Goal: Task Accomplishment & Management: Manage account settings

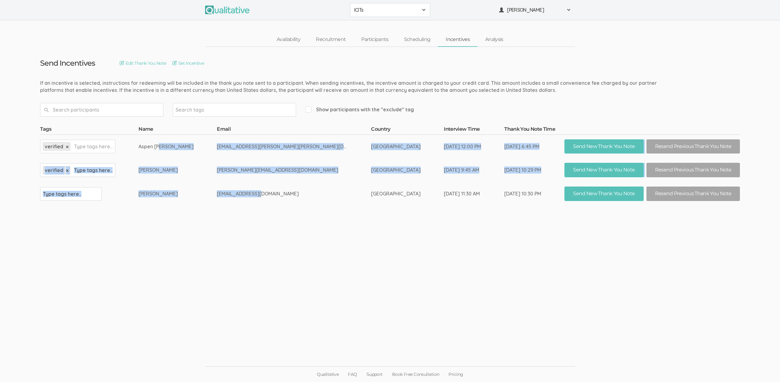
drag, startPoint x: 301, startPoint y: 196, endPoint x: 188, endPoint y: 146, distance: 122.9
click at [188, 146] on tbody "Tags Name Email Country Interview Time Thank You Note Time verified × Type tags…" at bounding box center [390, 166] width 700 height 80
click at [189, 146] on td "Aspen Jordan-Platow" at bounding box center [177, 146] width 78 height 24
drag, startPoint x: 197, startPoint y: 145, endPoint x: 370, endPoint y: 195, distance: 180.4
click at [370, 195] on tbody "Tags Name Email Country Interview Time Thank You Note Time verified × Type tags…" at bounding box center [390, 166] width 700 height 80
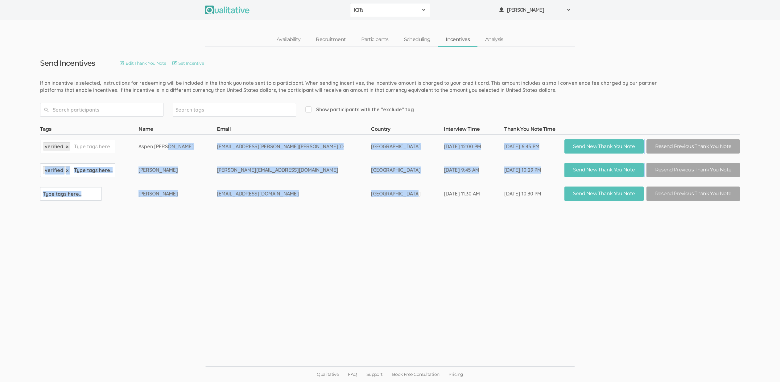
click at [371, 195] on td "[GEOGRAPHIC_DATA]" at bounding box center [407, 194] width 73 height 24
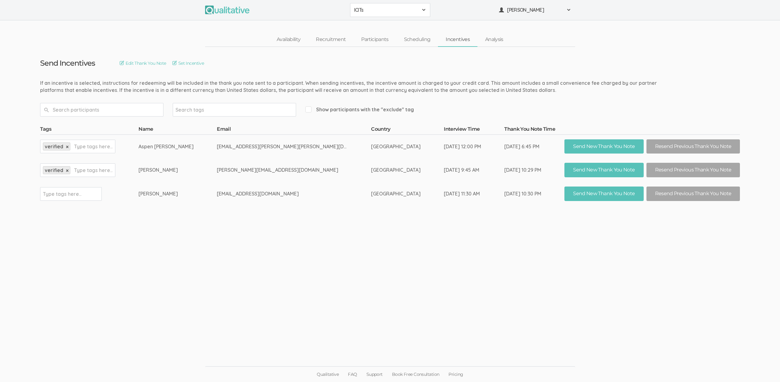
drag, startPoint x: 375, startPoint y: 195, endPoint x: 188, endPoint y: 144, distance: 193.8
click at [188, 144] on tbody "Tags Name Email Country Interview Time Thank You Note Time verified × Type tags…" at bounding box center [390, 166] width 700 height 80
click at [188, 145] on td "Aspen Jordan-Platow" at bounding box center [177, 146] width 78 height 24
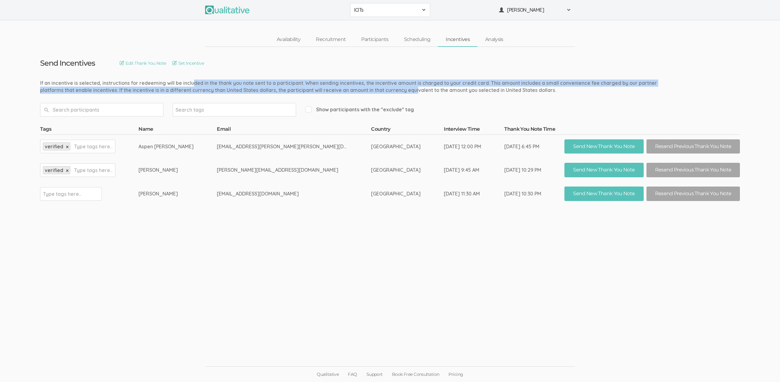
drag, startPoint x: 155, startPoint y: 83, endPoint x: 376, endPoint y: 93, distance: 220.4
click at [375, 93] on div "If an incentive is selected, instructions for redeeming will be included in the…" at bounding box center [353, 87] width 627 height 14
click at [376, 93] on div "If an incentive is selected, instructions for redeeming will be included in the…" at bounding box center [353, 87] width 627 height 14
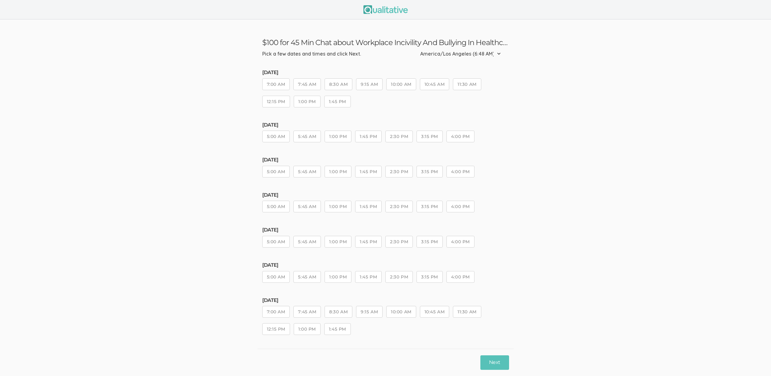
click at [333, 176] on button "1:00 PM" at bounding box center [337, 172] width 27 height 12
click at [486, 367] on button "Next" at bounding box center [494, 362] width 28 height 14
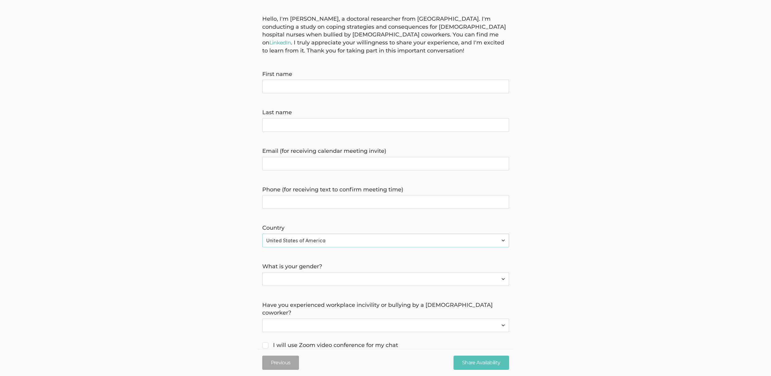
scroll to position [73, 0]
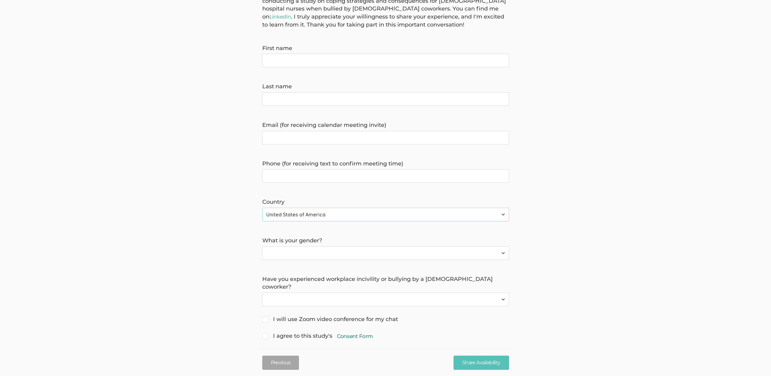
click at [359, 332] on link "Consent Form" at bounding box center [355, 335] width 36 height 7
click at [383, 334] on ui-view "$100 for 45 Min Chat about Workplace Incivility And Bullying In Healthcare Hell…" at bounding box center [385, 164] width 771 height 437
click at [360, 332] on link "Consent Form" at bounding box center [355, 335] width 36 height 7
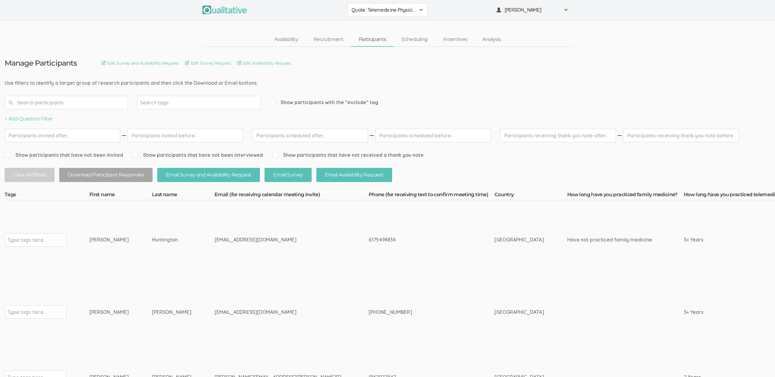
drag, startPoint x: 94, startPoint y: 240, endPoint x: 206, endPoint y: 243, distance: 112.0
click at [215, 243] on div "iandarin@gmail.com" at bounding box center [280, 240] width 131 height 7
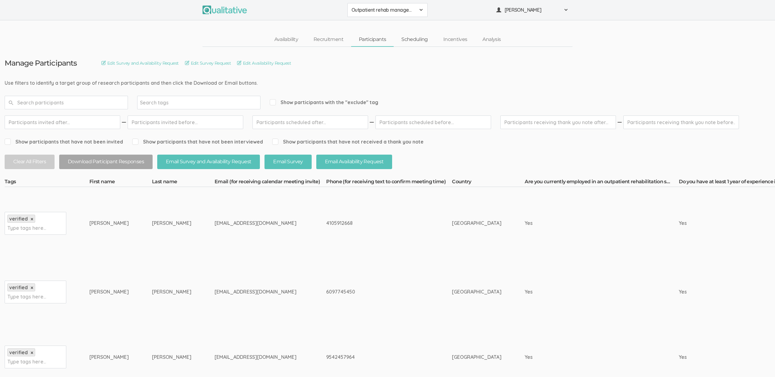
click at [414, 35] on link "Scheduling" at bounding box center [415, 39] width 42 height 13
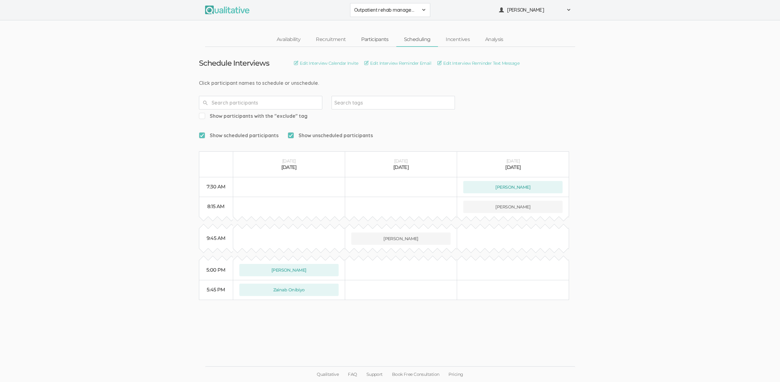
click at [383, 40] on link "Participants" at bounding box center [374, 39] width 43 height 13
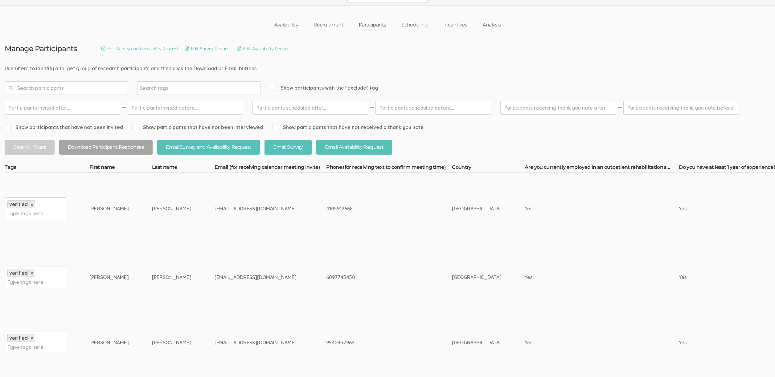
scroll to position [94, 0]
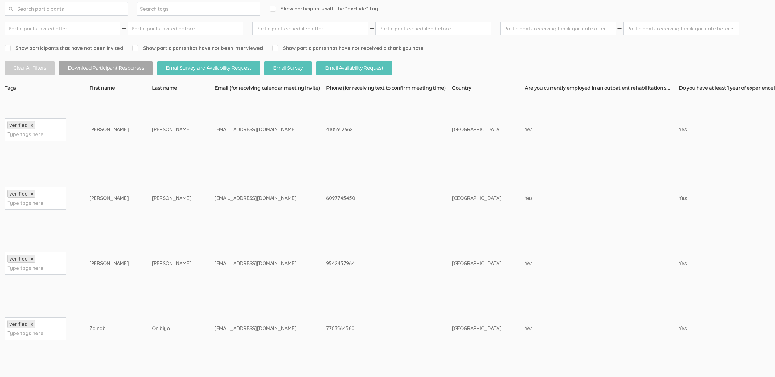
click at [326, 327] on div "7703564560" at bounding box center [377, 328] width 103 height 7
copy div "7703564560"
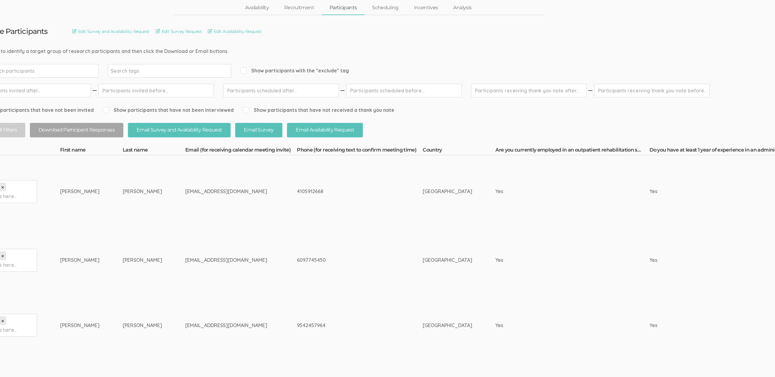
scroll to position [32, 0]
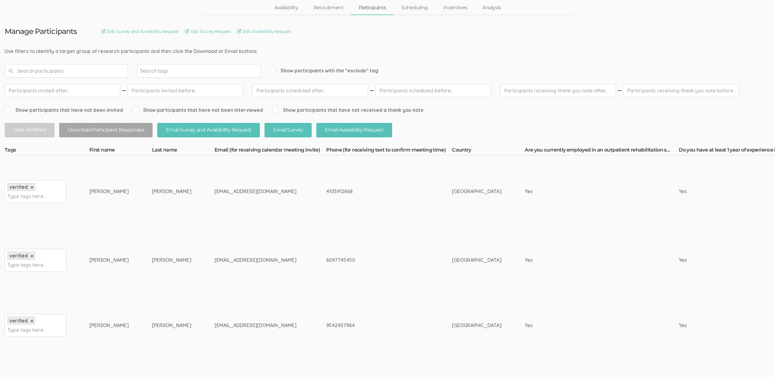
click at [336, 260] on div "6097745450" at bounding box center [377, 260] width 103 height 7
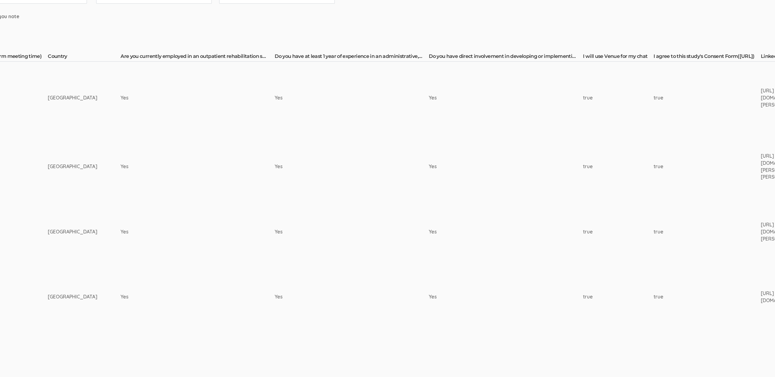
scroll to position [126, 0]
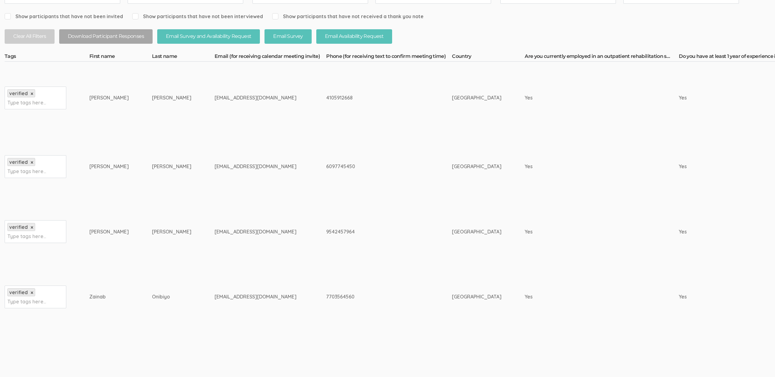
click at [245, 287] on td "onibiyoz@gmail.com" at bounding box center [271, 297] width 112 height 65
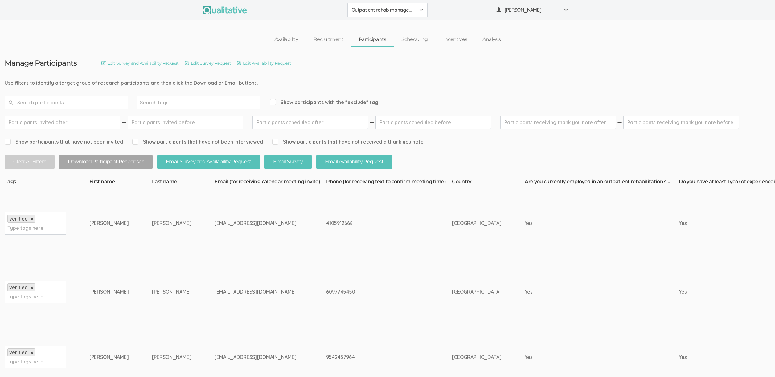
click at [452, 299] on td "[GEOGRAPHIC_DATA]" at bounding box center [488, 292] width 73 height 65
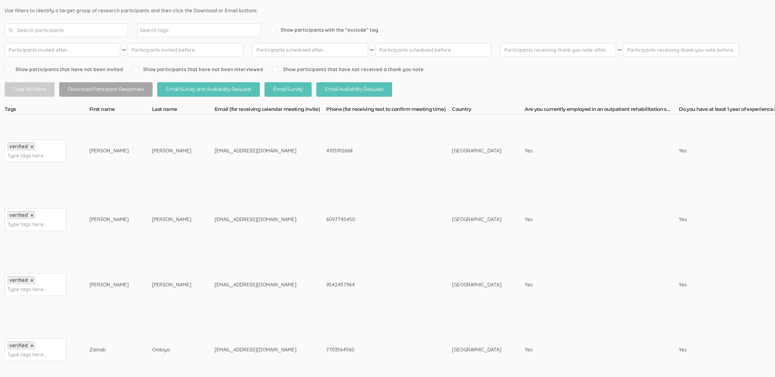
click at [215, 354] on td "onibiyoz@gmail.com" at bounding box center [271, 350] width 112 height 65
click at [215, 347] on div "onibiyoz@gmail.com" at bounding box center [259, 350] width 89 height 7
copy tr "onibiyoz@gmail.com"
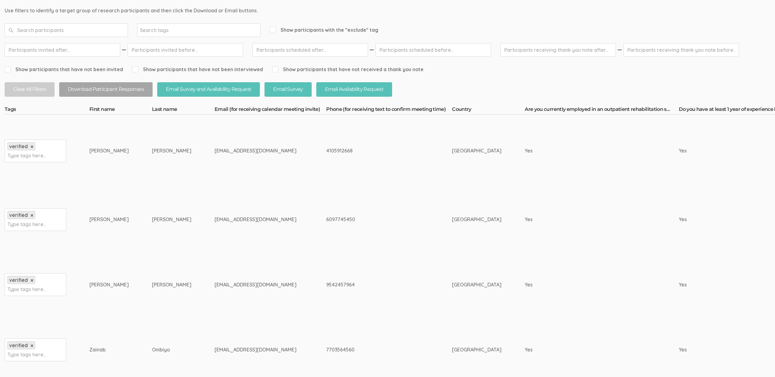
click at [154, 254] on td "Padilla" at bounding box center [183, 284] width 63 height 65
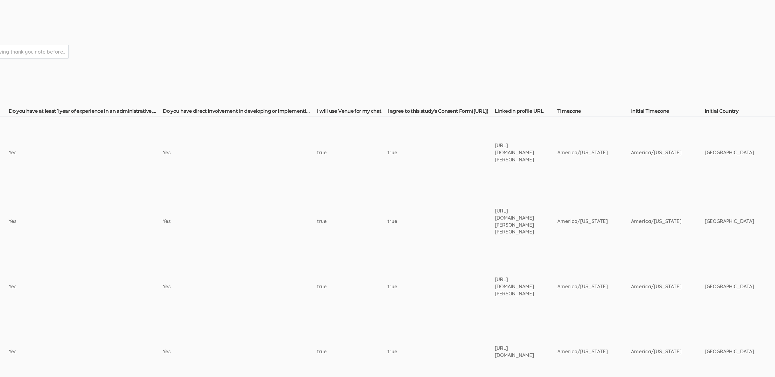
scroll to position [71, 797]
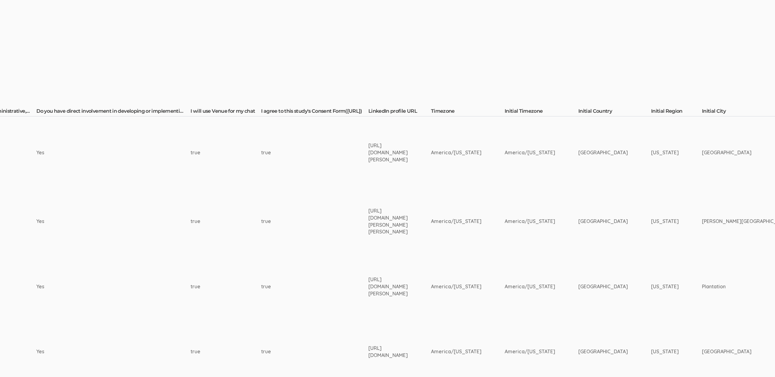
click at [406, 285] on div "https://www.linkedin.com/in/hector-padilla-55267b200/" at bounding box center [388, 286] width 39 height 21
copy tr "https://www.linkedin.com/in/hector-padilla-55267b200/"
click at [403, 216] on div "https://www.linkedin.com/in/thalia-garcia-504036223/" at bounding box center [388, 222] width 39 height 28
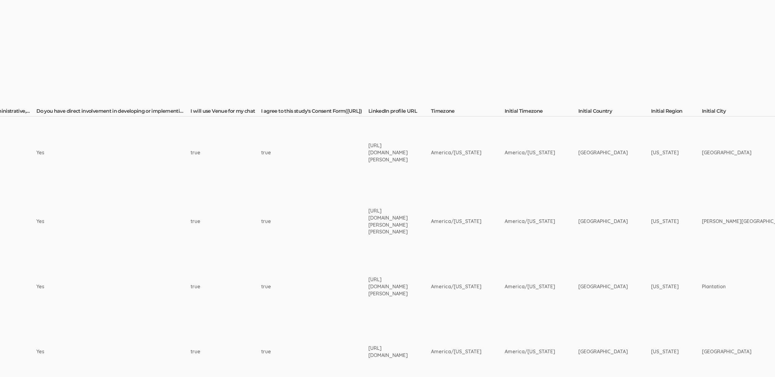
click at [403, 216] on div "https://www.linkedin.com/in/thalia-garcia-504036223/" at bounding box center [388, 222] width 39 height 28
copy tr "https://www.linkedin.com/in/thalia-garcia-504036223/"
click at [281, 251] on td "true" at bounding box center [314, 221] width 107 height 65
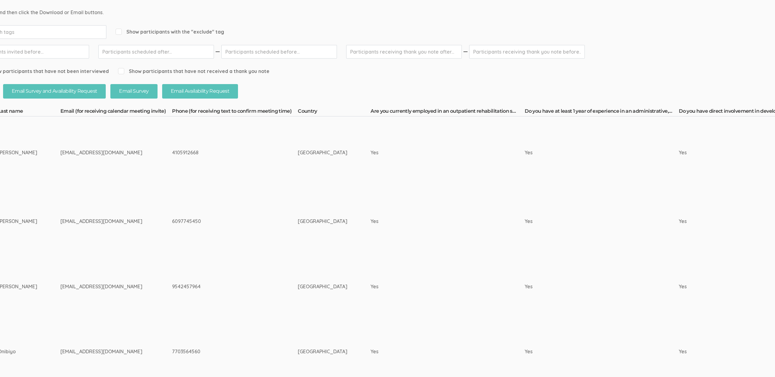
scroll to position [71, 0]
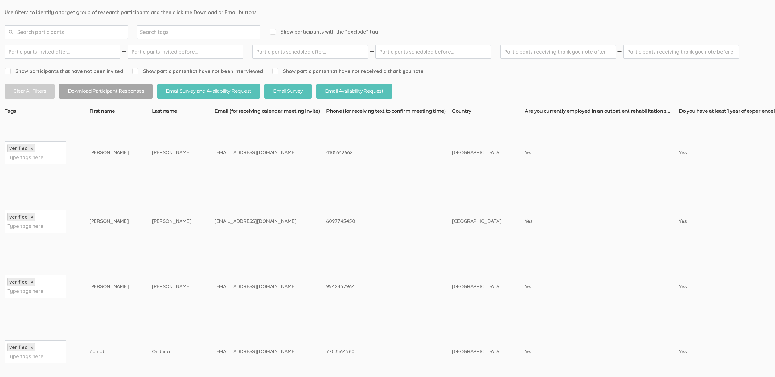
click at [215, 237] on td "tgnichole04@icloud.com" at bounding box center [271, 221] width 112 height 65
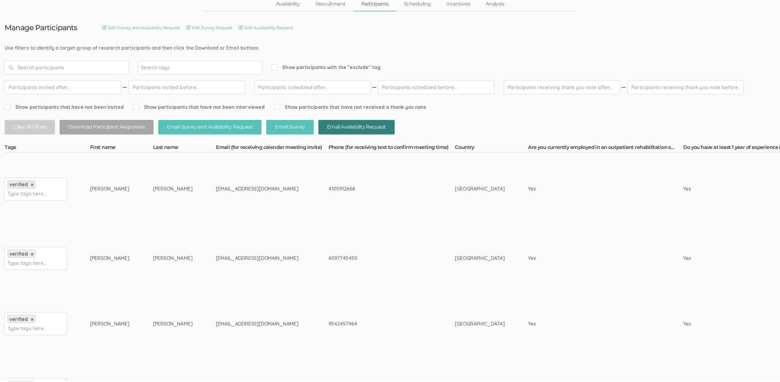
scroll to position [0, 0]
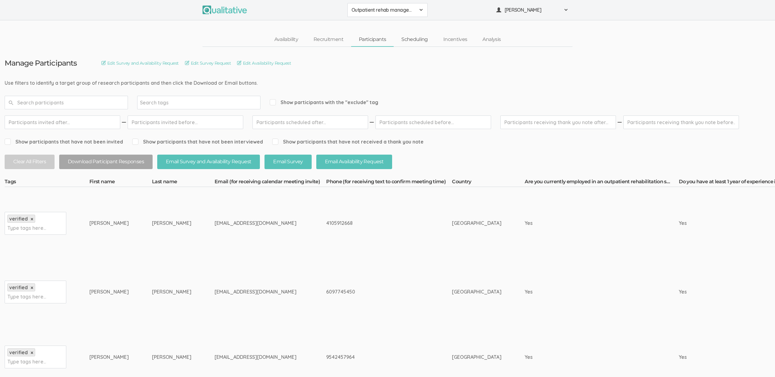
click at [410, 36] on link "Scheduling" at bounding box center [415, 39] width 42 height 13
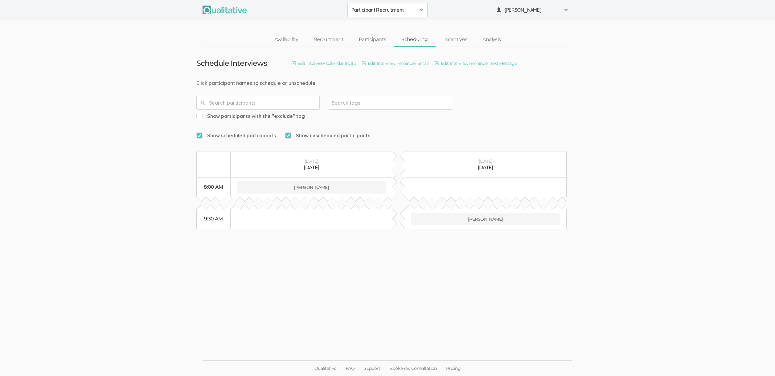
click at [89, 88] on ui-view "Schedule Interviews Edit Interview Calendar Invite Edit Interview Reminder Emai…" at bounding box center [387, 188] width 775 height 282
click at [107, 64] on ui-view "Schedule Interviews Edit Interview Calendar Invite Edit Interview Reminder Emai…" at bounding box center [387, 188] width 775 height 282
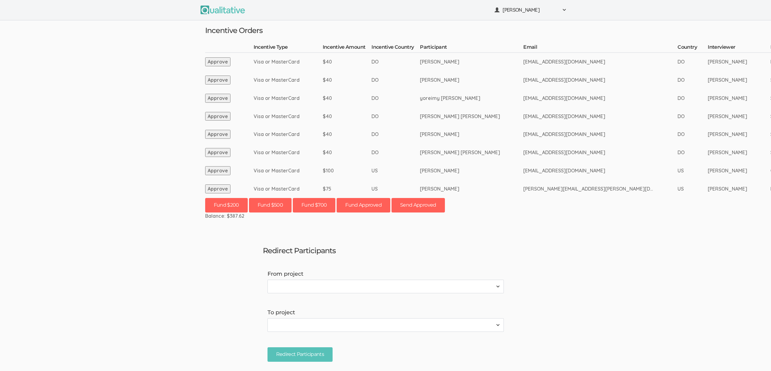
click at [541, 258] on ui-view "Neal Samarakkody Project Workspace Profile Organization Settings" at bounding box center [385, 185] width 771 height 371
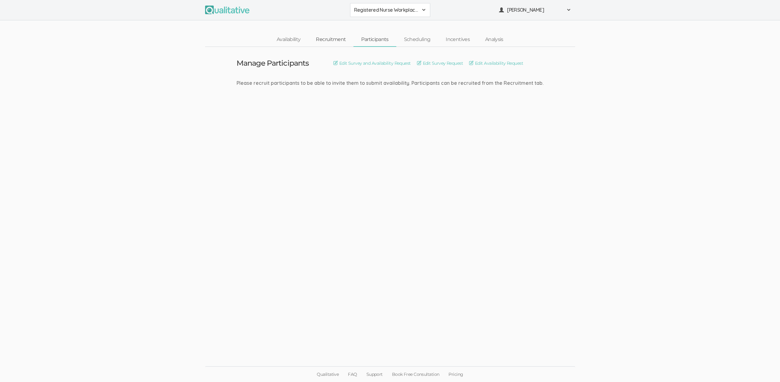
click at [338, 40] on link "Recruitment" at bounding box center [330, 39] width 45 height 13
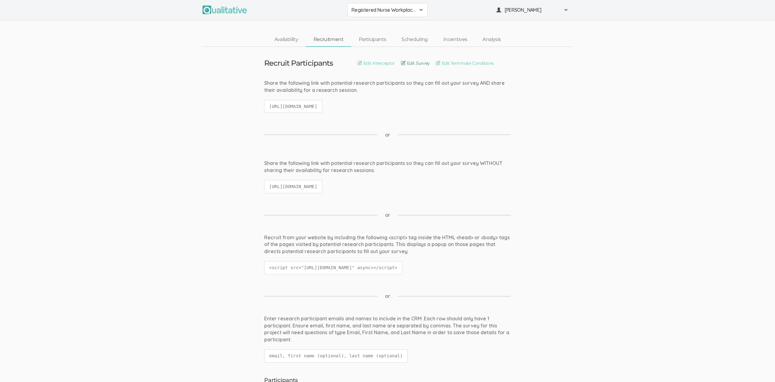
click at [415, 64] on link "Edit Survey" at bounding box center [415, 63] width 29 height 7
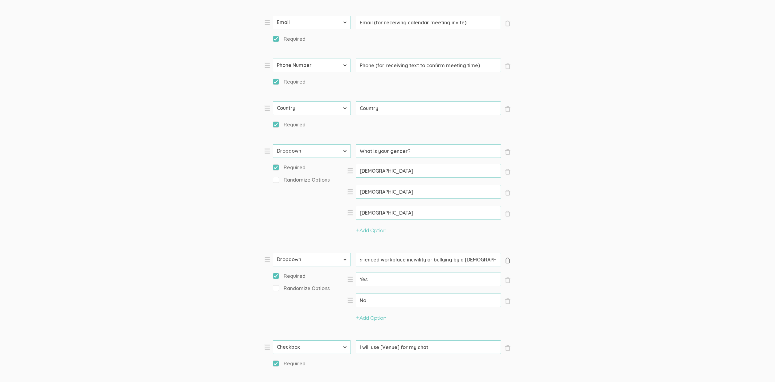
scroll to position [0, 42]
drag, startPoint x: 437, startPoint y: 260, endPoint x: 432, endPoint y: 259, distance: 5.3
click at [432, 259] on input "Have you experienced workplace incivility or bullying by a female coworker?" at bounding box center [428, 260] width 145 height 14
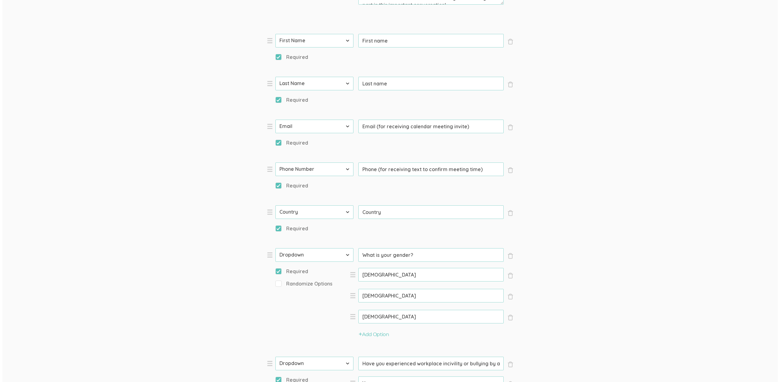
scroll to position [0, 0]
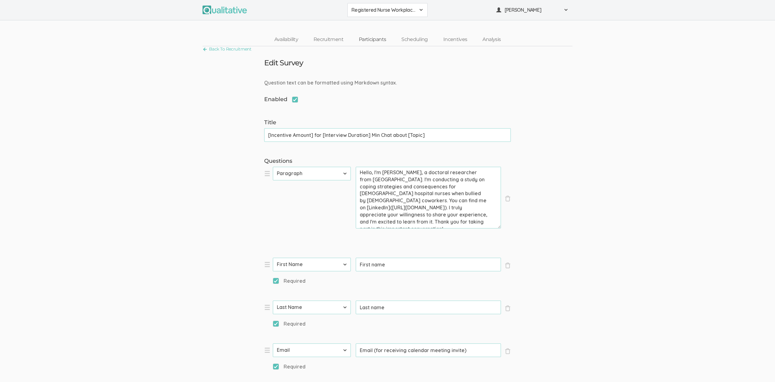
click at [373, 36] on link "Participants" at bounding box center [372, 39] width 43 height 13
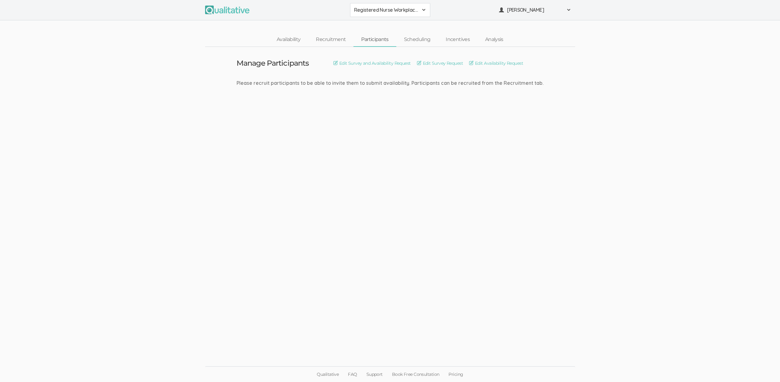
click at [150, 217] on ui-view "Manage Participants Edit Survey and Availability Request Edit Survey Request Ed…" at bounding box center [390, 191] width 780 height 289
click at [336, 40] on link "Recruitment" at bounding box center [330, 39] width 45 height 13
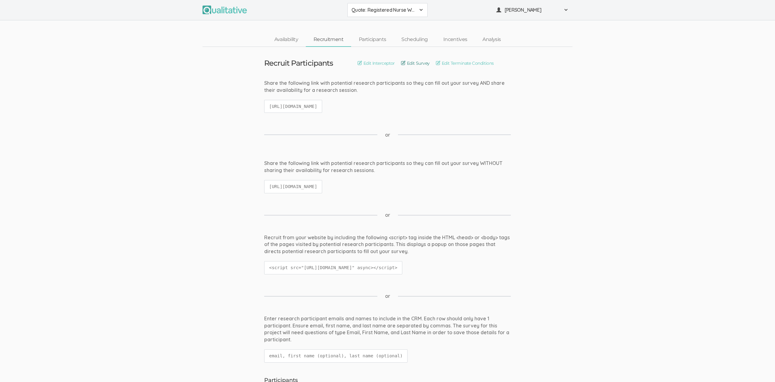
click at [416, 64] on link "Edit Survey" at bounding box center [415, 63] width 29 height 7
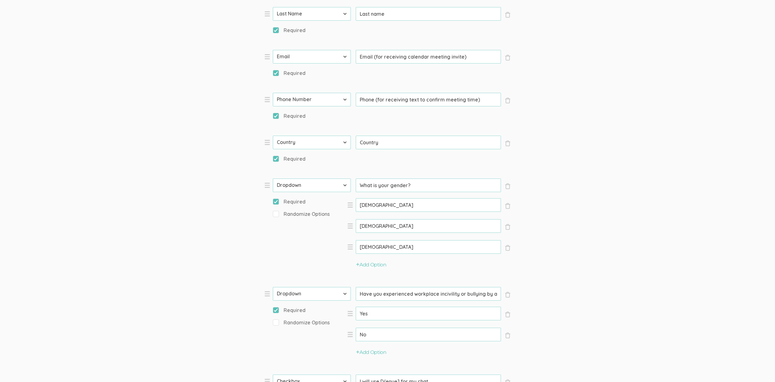
scroll to position [0, 42]
drag, startPoint x: 441, startPoint y: 294, endPoint x: 559, endPoint y: 291, distance: 117.6
click at [559, 291] on form "Question text can be formatted using Markdown syntax. Enabled Title [Incentive …" at bounding box center [387, 206] width 775 height 841
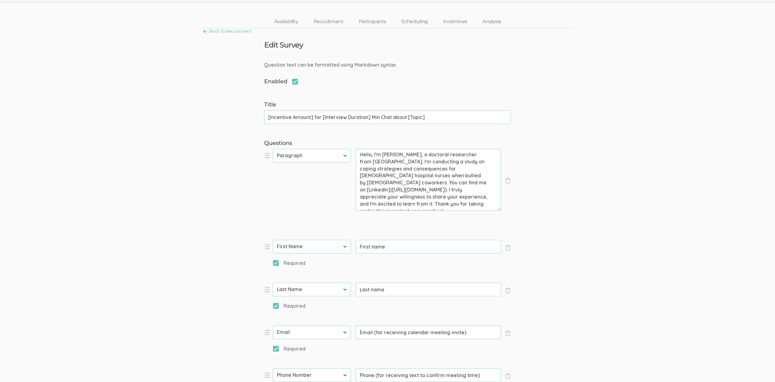
scroll to position [0, 0]
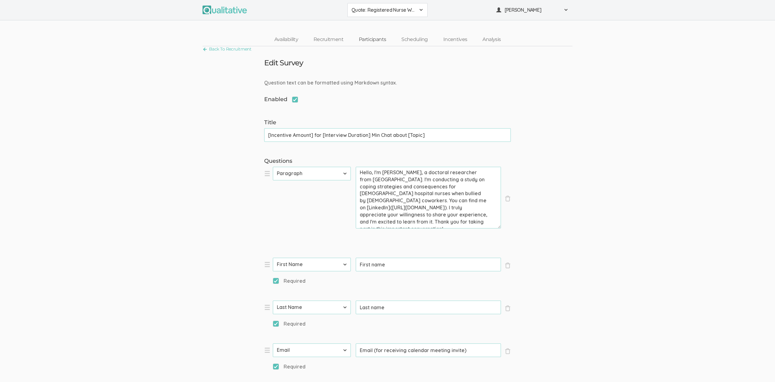
click at [383, 40] on link "Participants" at bounding box center [372, 39] width 43 height 13
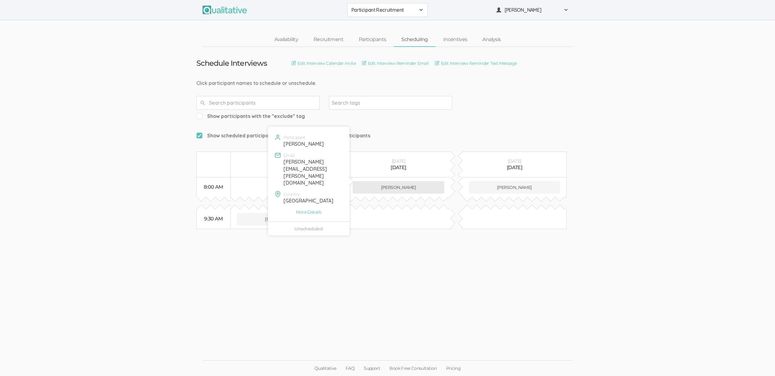
click at [384, 181] on button "[PERSON_NAME]" at bounding box center [399, 187] width 92 height 12
click at [365, 38] on link "Participants" at bounding box center [372, 39] width 43 height 13
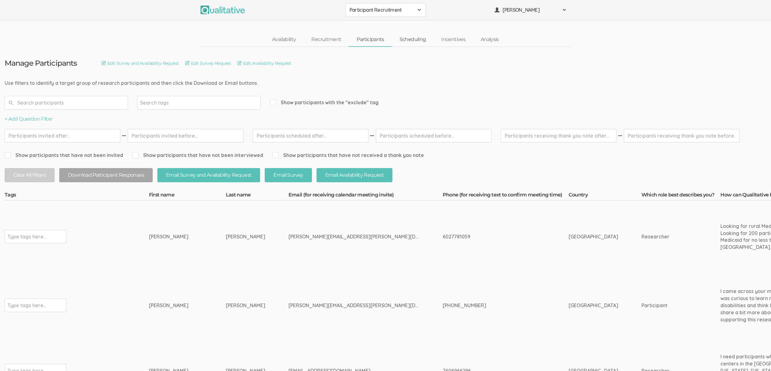
click at [418, 38] on link "Scheduling" at bounding box center [413, 39] width 42 height 13
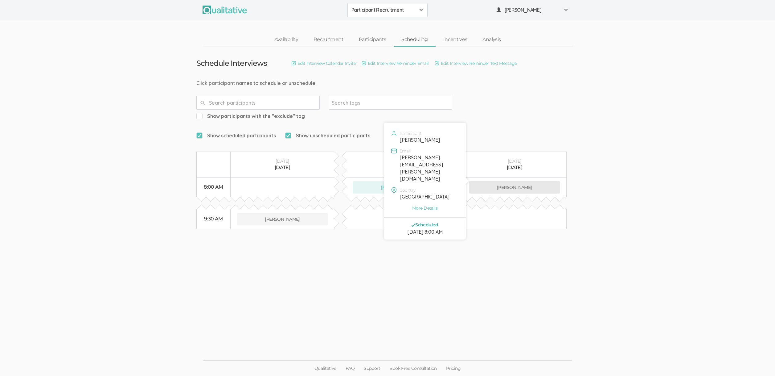
click at [515, 181] on button "Dennis Reece" at bounding box center [514, 187] width 91 height 12
